Goal: Navigation & Orientation: Find specific page/section

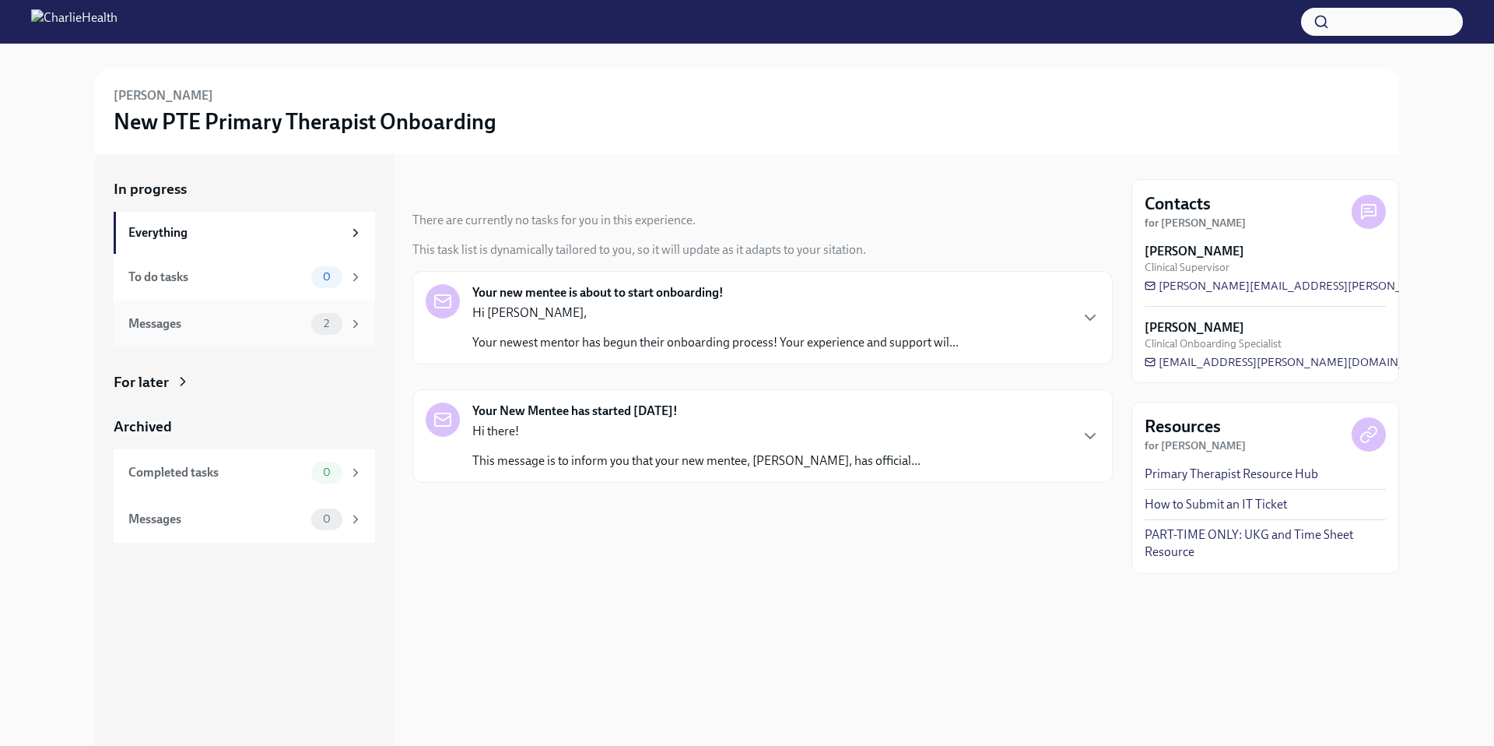
click at [265, 329] on div "Messages" at bounding box center [216, 323] width 177 height 17
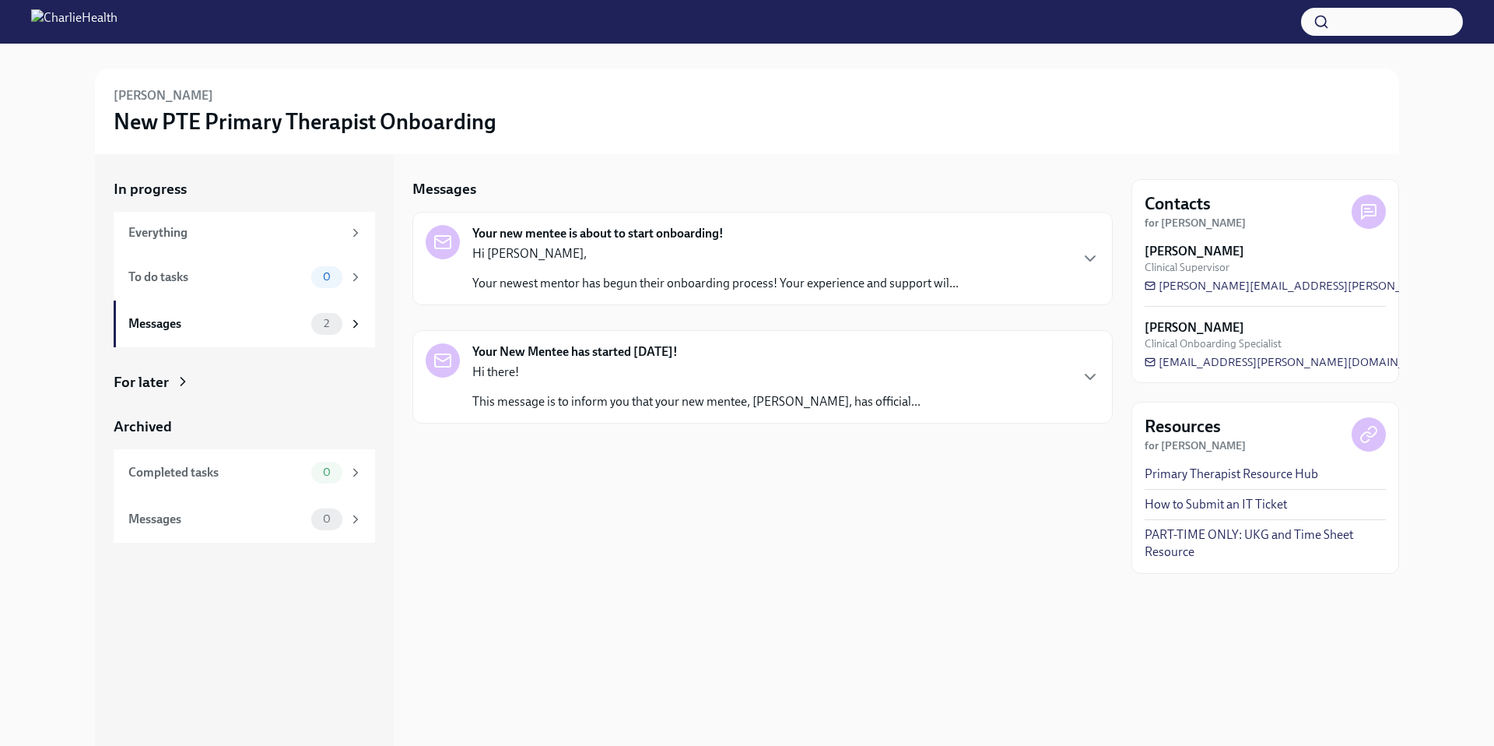
click at [672, 263] on div "Hi [PERSON_NAME], Your newest mentor has begun their onboarding process! Your e…" at bounding box center [715, 268] width 486 height 47
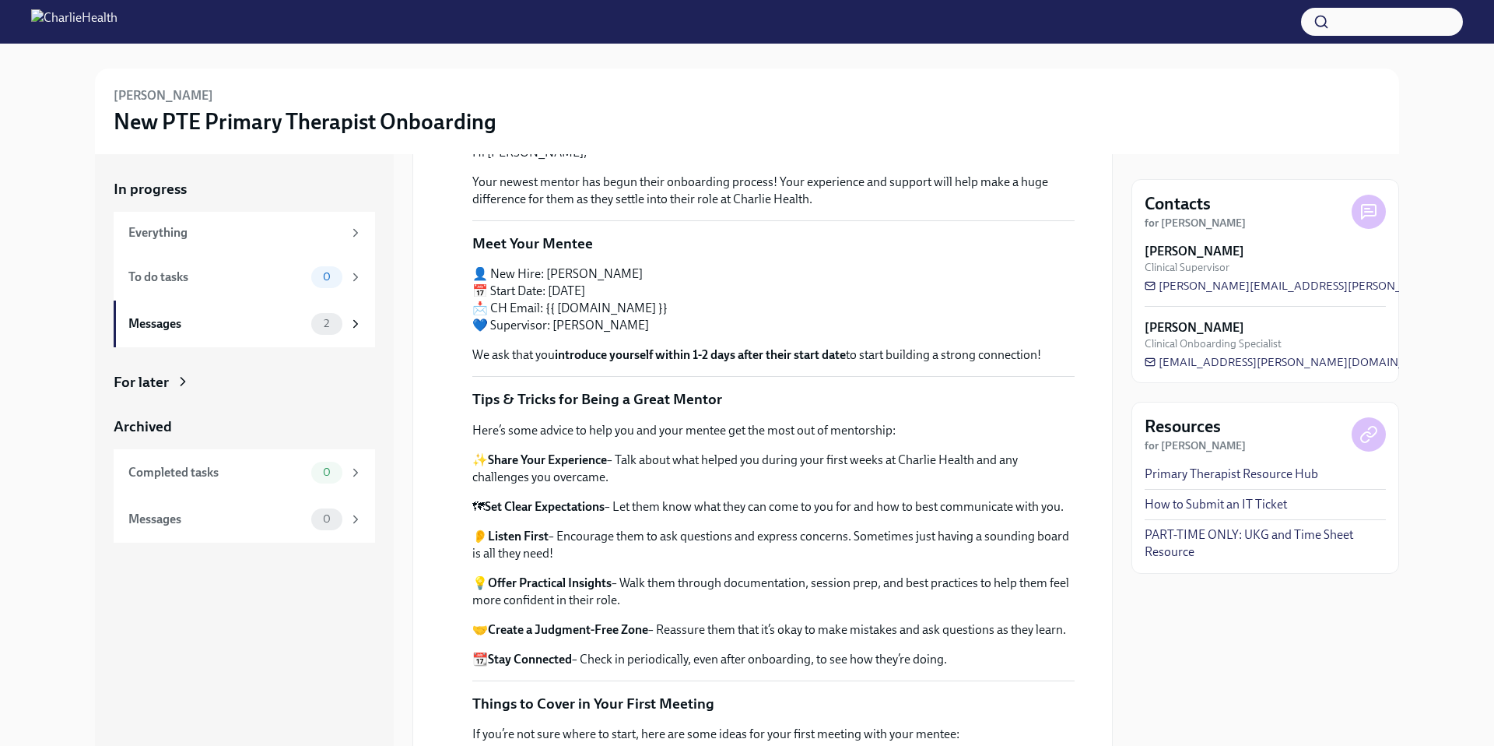
scroll to position [553, 0]
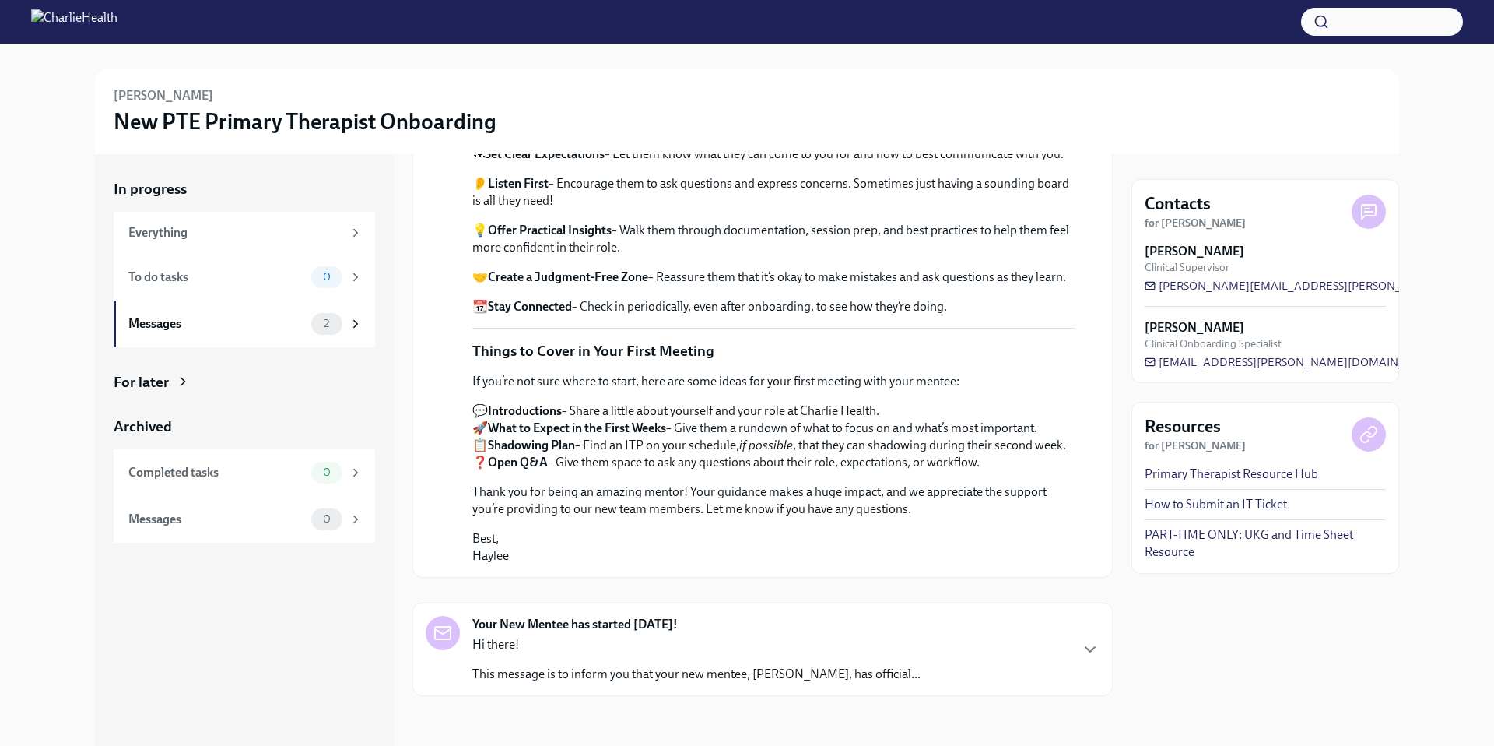
click at [567, 658] on div "Hi there! This message is to inform you that your new mentee, [PERSON_NAME], ha…" at bounding box center [696, 659] width 448 height 47
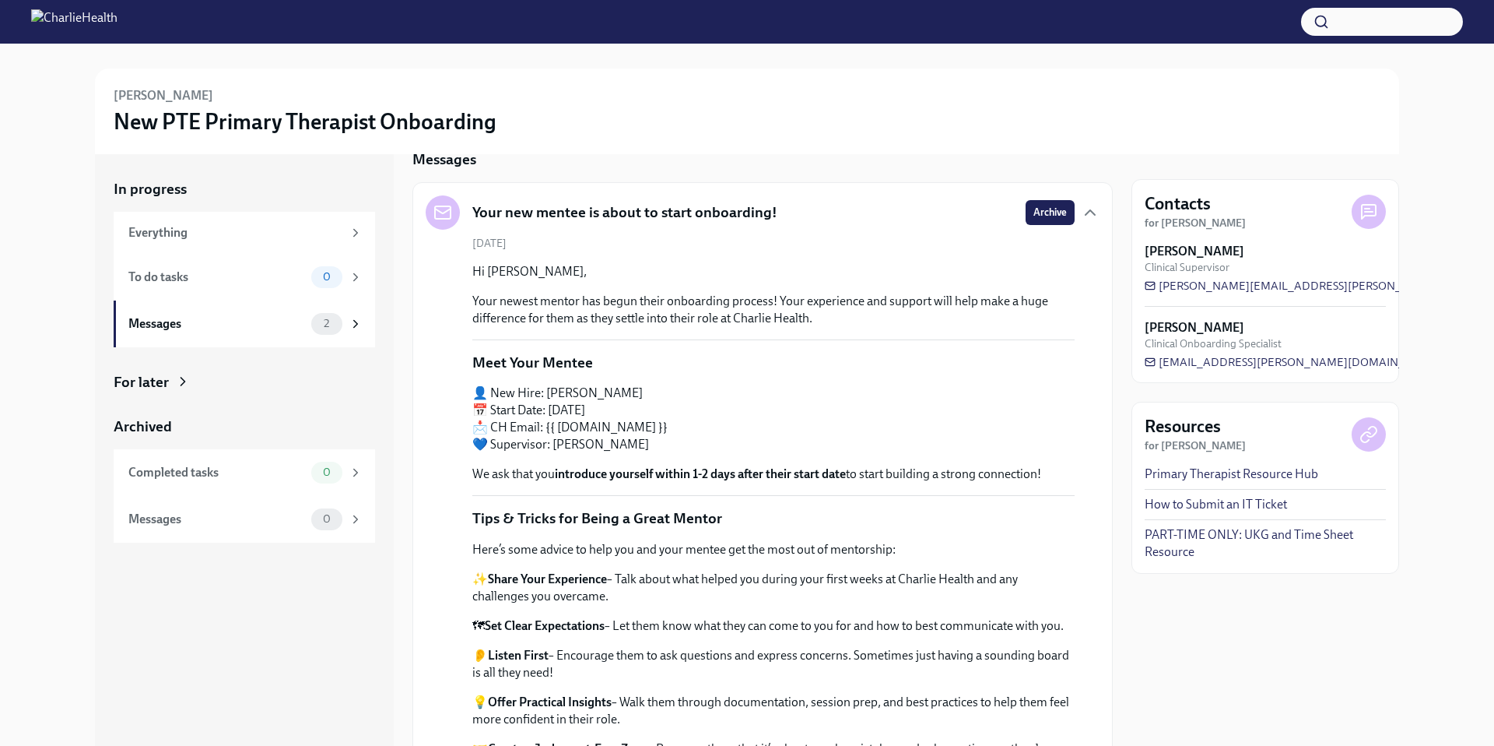
scroll to position [0, 0]
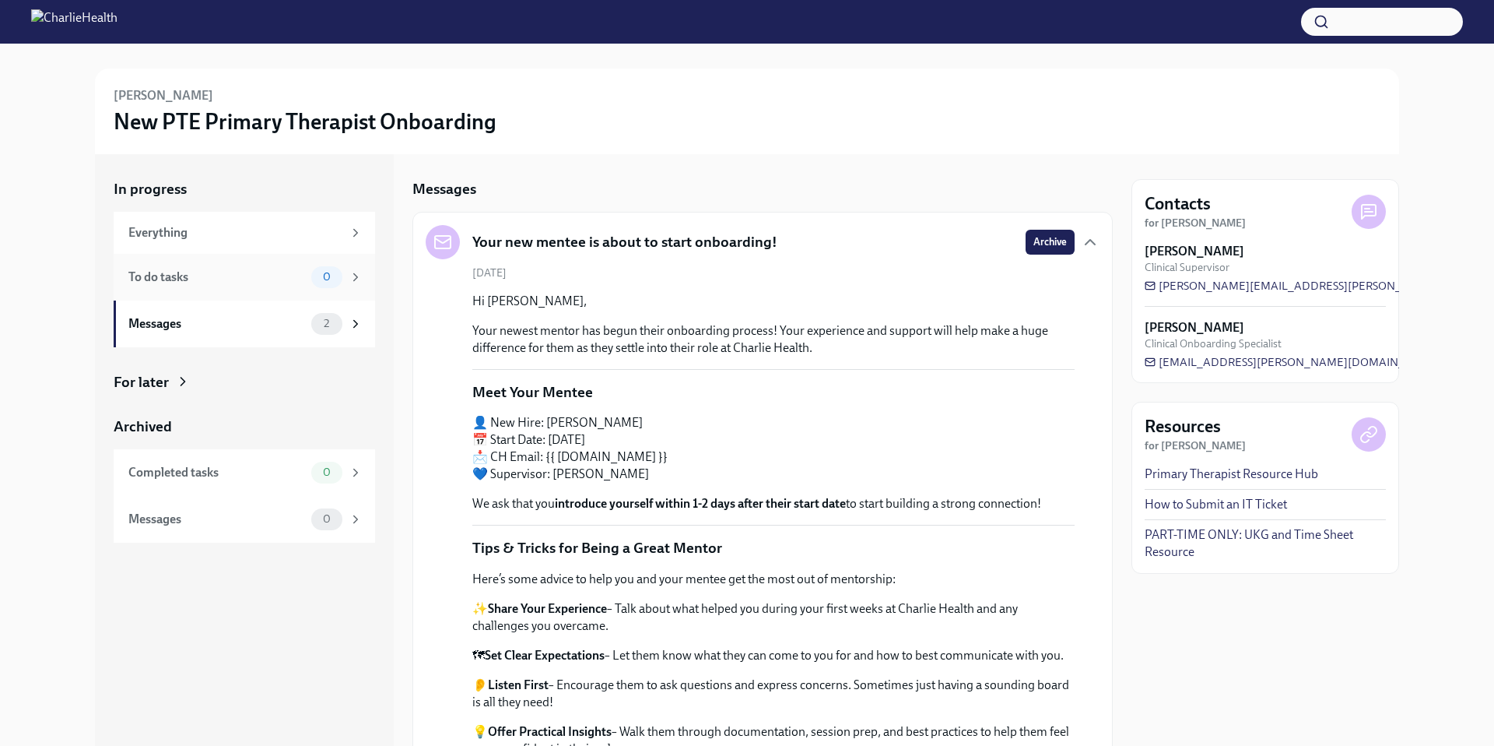
click at [253, 296] on div "To do tasks 0" at bounding box center [245, 277] width 262 height 47
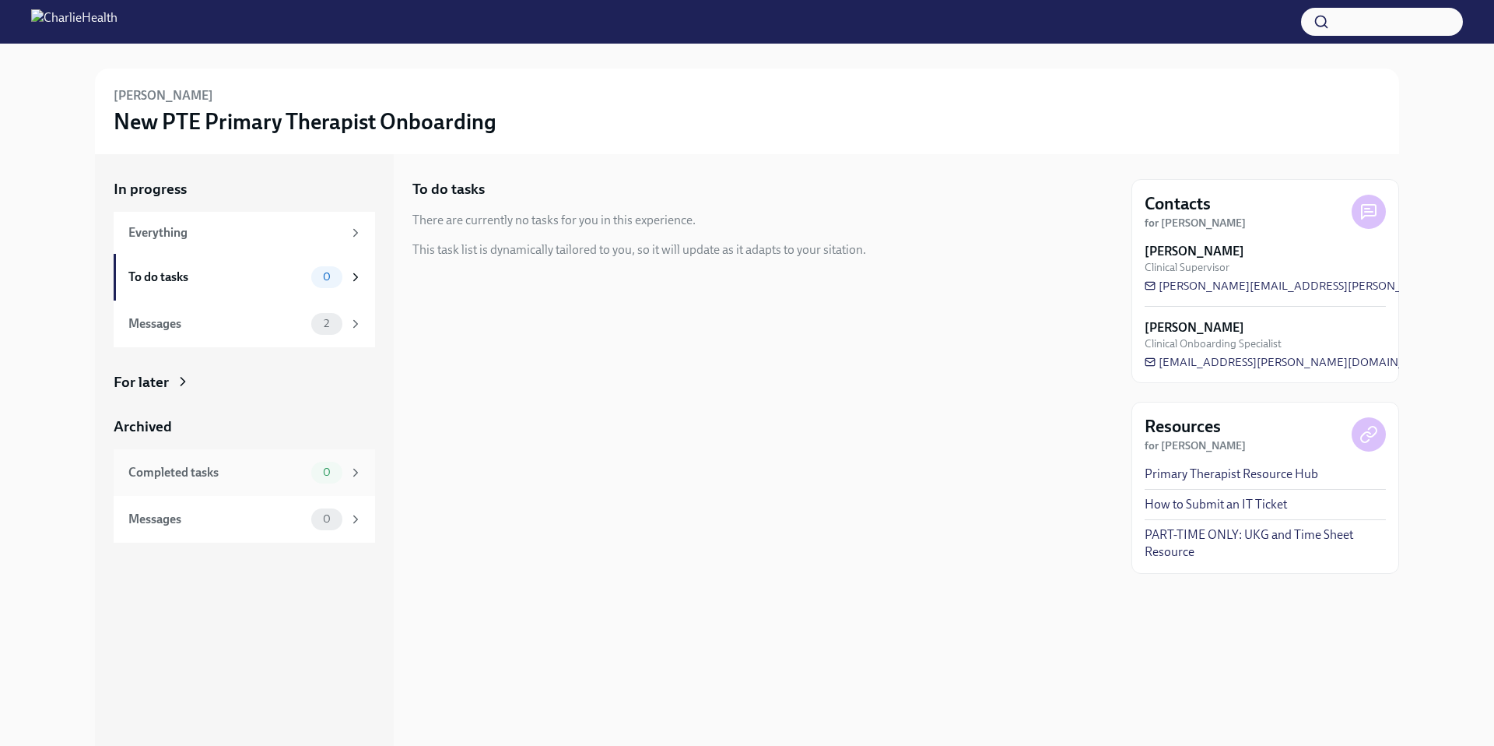
click at [264, 493] on div "Completed tasks 0" at bounding box center [245, 472] width 262 height 47
click at [256, 517] on div "Messages" at bounding box center [216, 519] width 177 height 17
click at [236, 254] on div "To do tasks 0" at bounding box center [245, 277] width 262 height 47
click at [236, 245] on div "Everything" at bounding box center [245, 233] width 262 height 42
